Goal: Navigation & Orientation: Find specific page/section

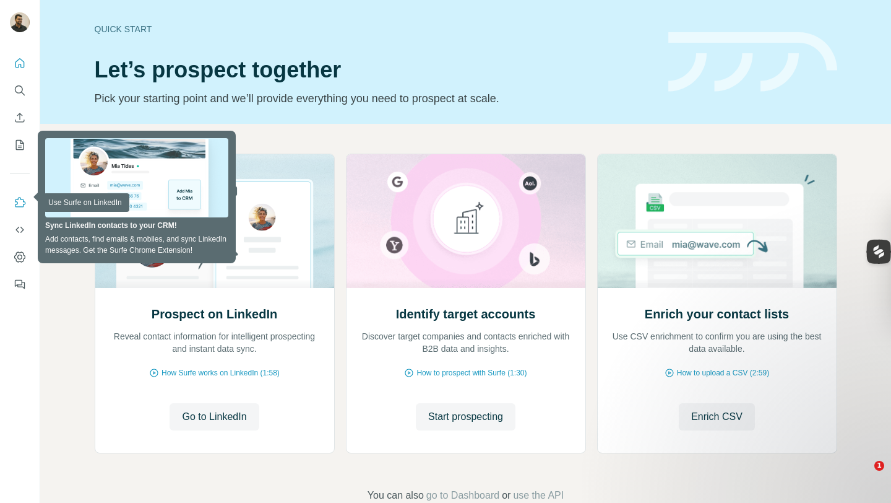
click at [19, 205] on icon "Use Surfe on LinkedIn" at bounding box center [20, 202] width 12 height 12
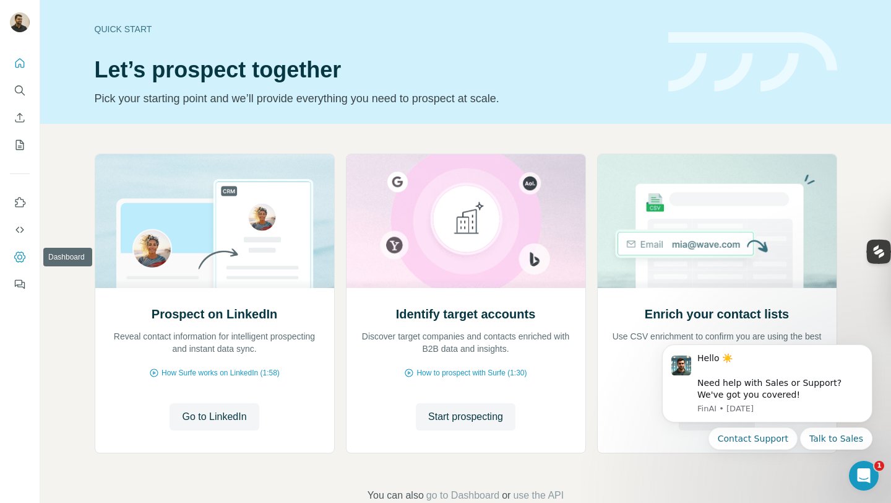
click at [19, 258] on icon "Dashboard" at bounding box center [20, 257] width 12 height 12
drag, startPoint x: 26, startPoint y: 228, endPoint x: 43, endPoint y: 199, distance: 34.1
click at [41, 199] on div "Quick start Let’s prospect together Pick your starting point and we’ll provide …" at bounding box center [445, 251] width 891 height 503
click at [19, 54] on button "Quick start" at bounding box center [20, 63] width 20 height 22
click at [19, 95] on icon "Search" at bounding box center [20, 90] width 12 height 12
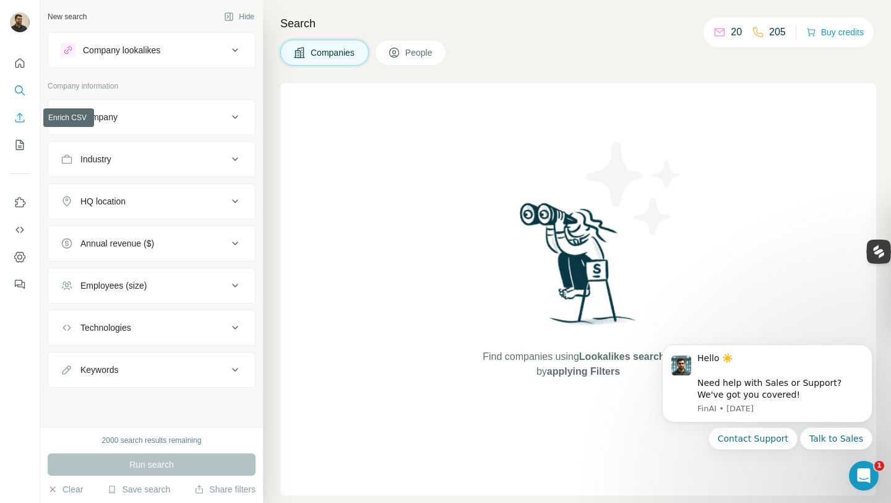
click at [23, 126] on button "Enrich CSV" at bounding box center [20, 117] width 20 height 22
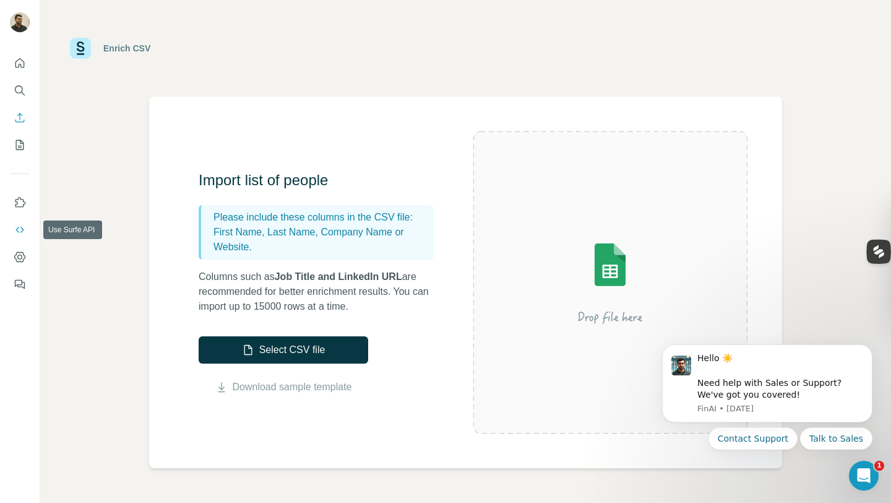
click at [22, 229] on icon "Use Surfe API" at bounding box center [19, 230] width 8 height 6
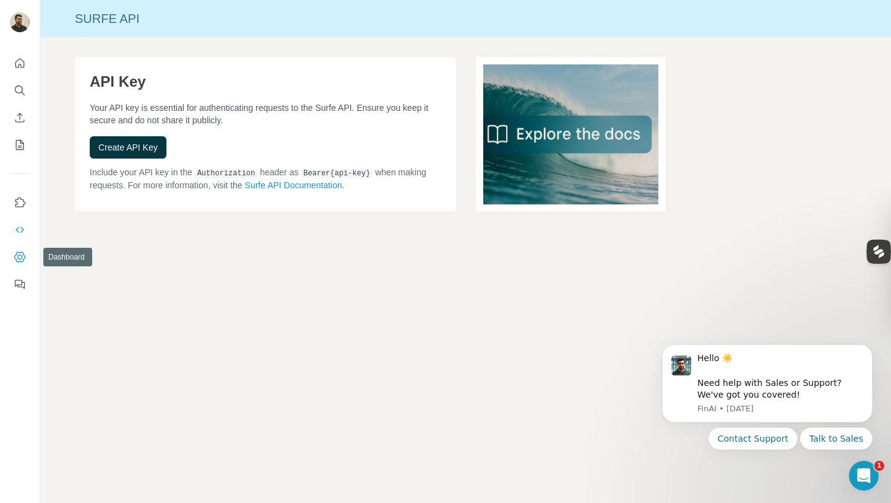
click at [17, 264] on button "Dashboard" at bounding box center [20, 257] width 20 height 22
click at [19, 283] on icon "Feedback" at bounding box center [20, 284] width 12 height 12
click at [19, 62] on icon "Quick start" at bounding box center [20, 63] width 12 height 12
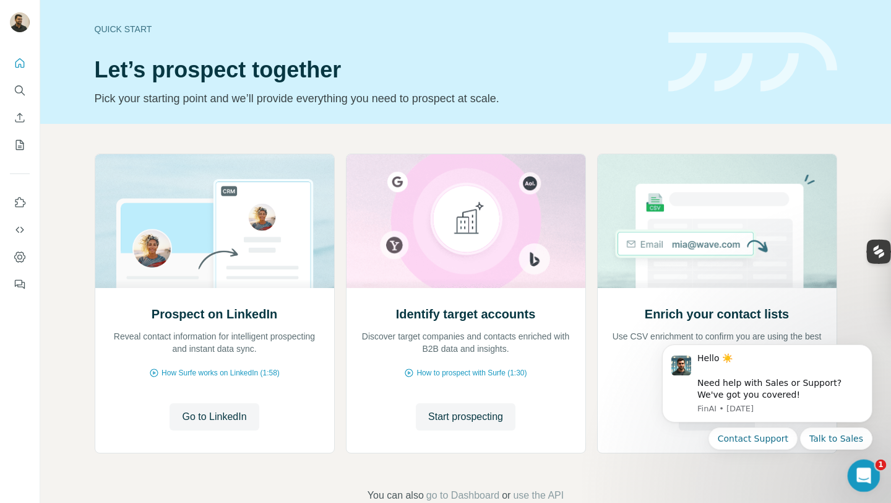
click at [857, 470] on icon "Open Intercom Messenger" at bounding box center [862, 474] width 20 height 20
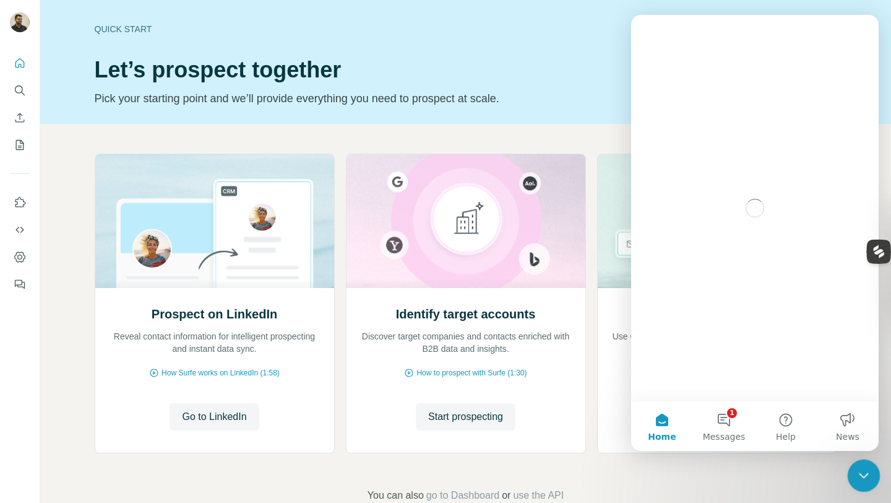
click at [856, 470] on icon "Close Intercom Messenger" at bounding box center [862, 473] width 15 height 15
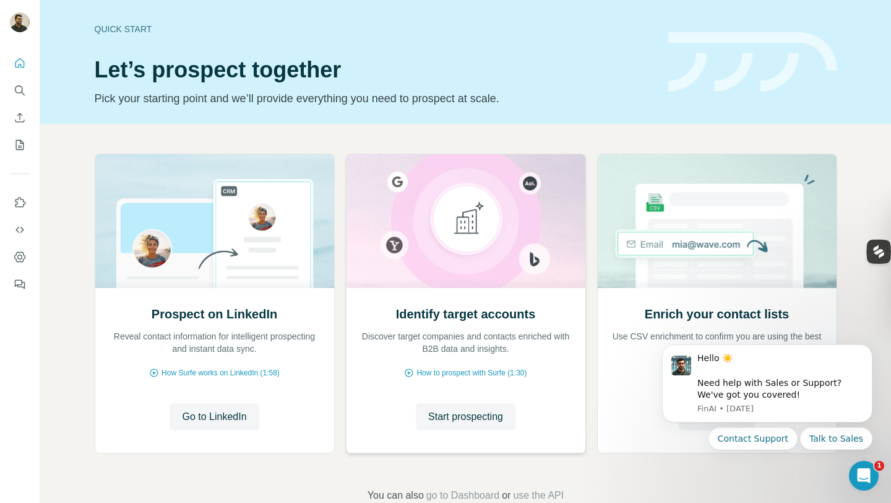
scroll to position [30, 0]
click at [178, 375] on span "How Surfe works on LinkedIn (1:58)" at bounding box center [221, 372] width 118 height 11
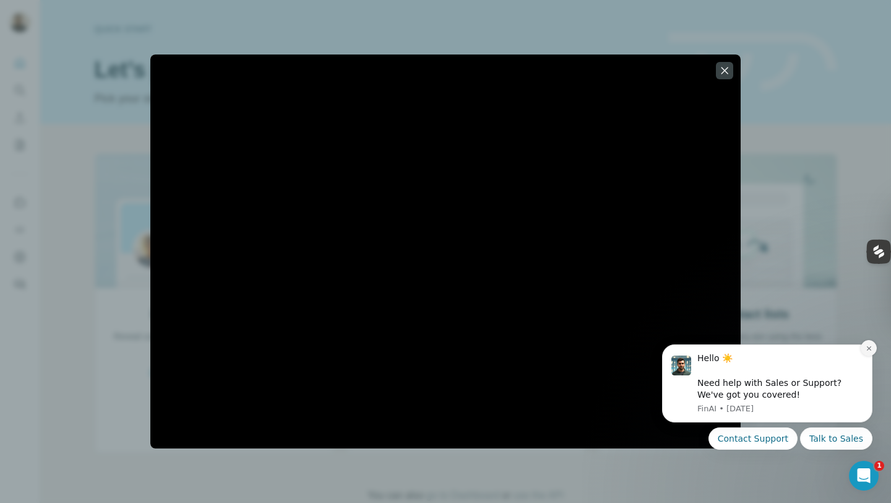
click at [870, 345] on icon "Dismiss notification" at bounding box center [869, 348] width 7 height 7
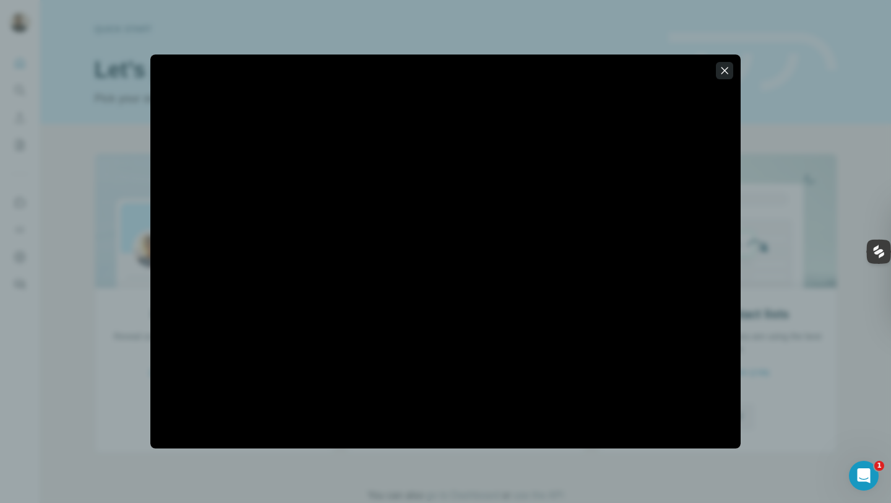
click at [722, 74] on icon "button" at bounding box center [725, 70] width 12 height 12
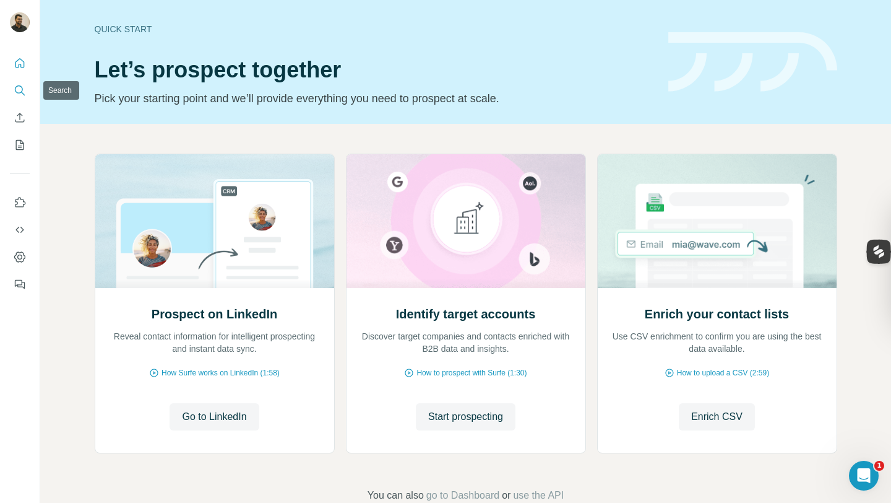
click at [21, 86] on icon "Search" at bounding box center [19, 89] width 8 height 8
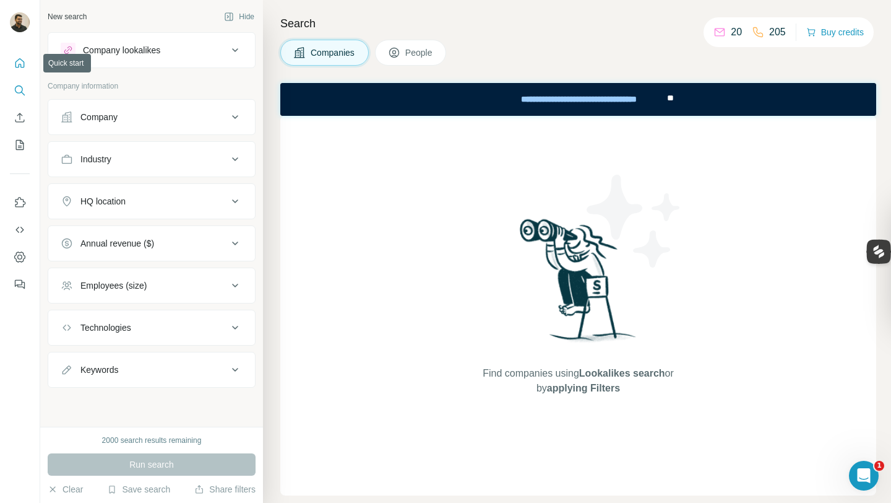
click at [22, 59] on icon "Quick start" at bounding box center [20, 63] width 12 height 12
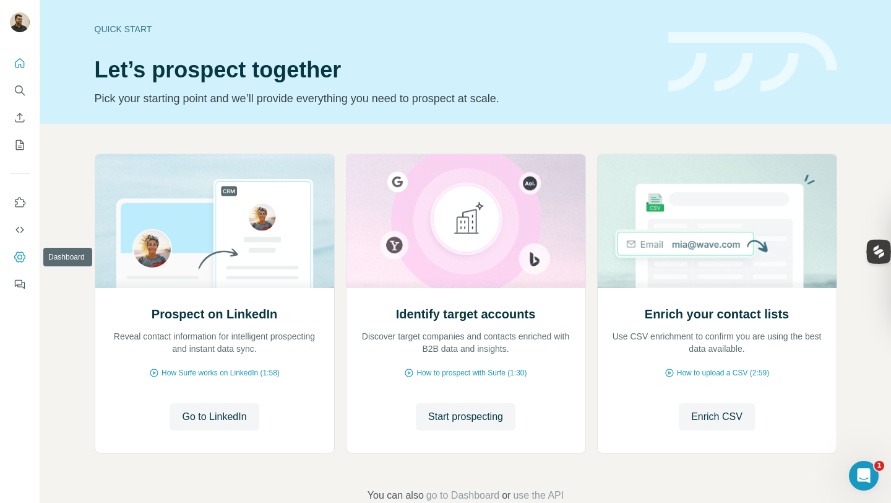
click at [20, 254] on icon "Dashboard" at bounding box center [20, 257] width 12 height 12
